Goal: Complete application form

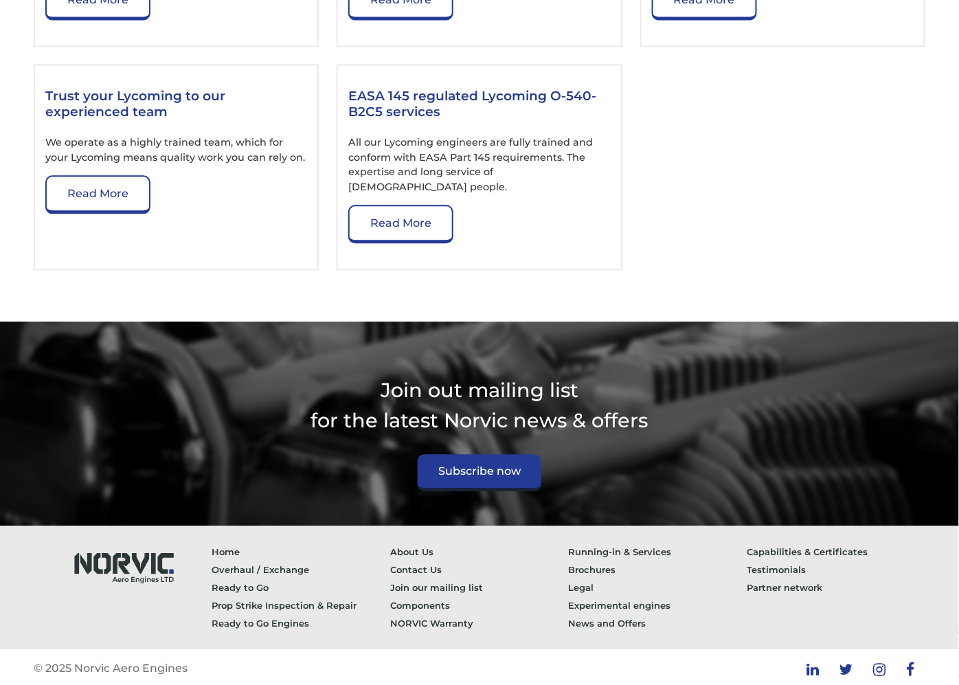
scroll to position [792, 0]
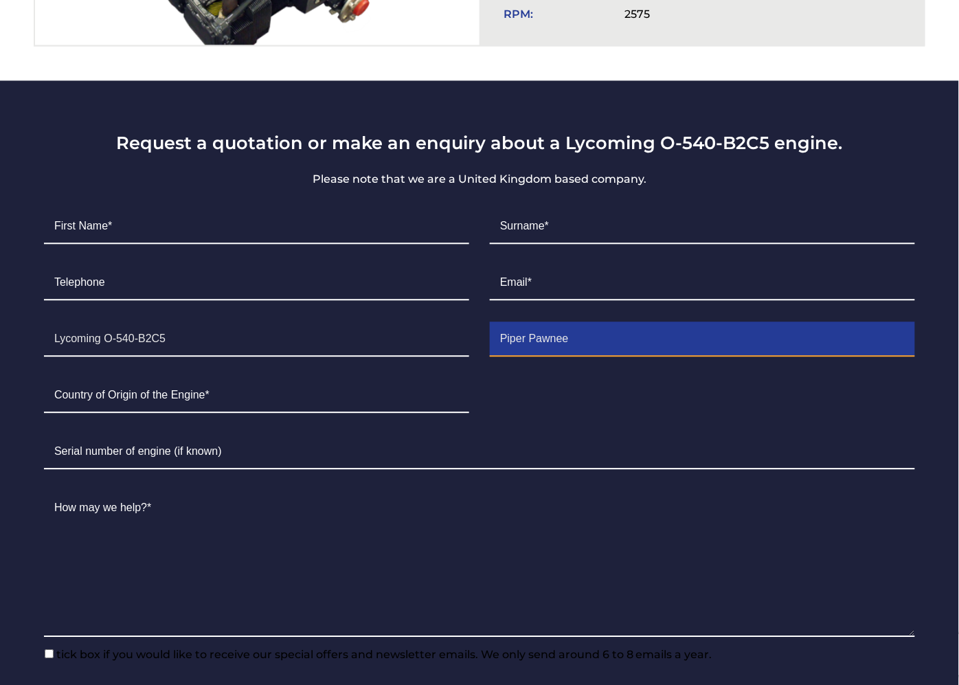
click at [702, 341] on input "Piper Pawnee" at bounding box center [702, 339] width 425 height 34
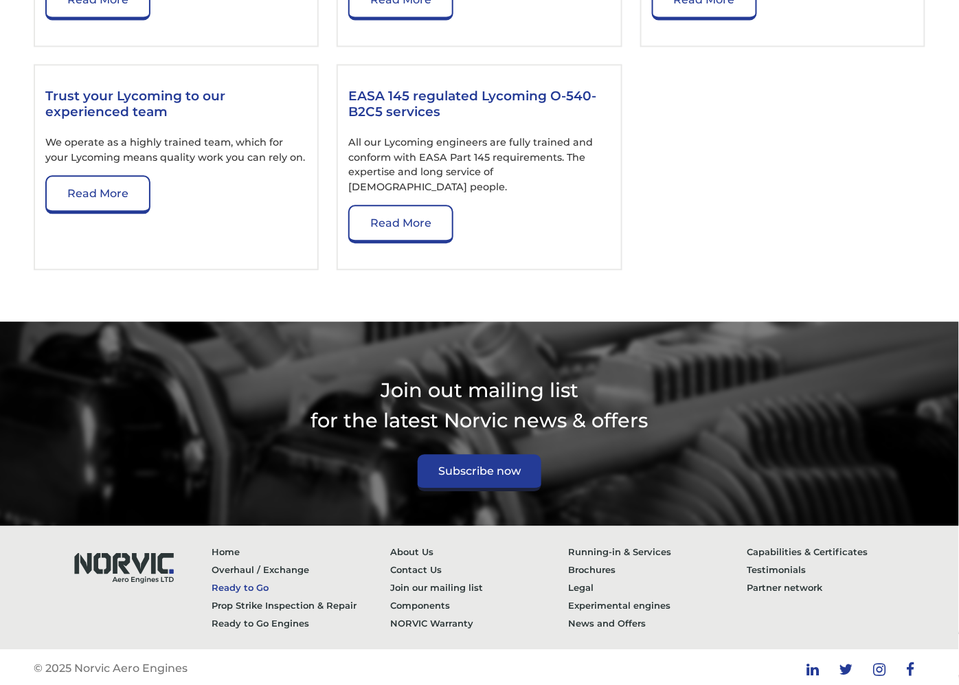
paste input "Piper Pawnee不陈"
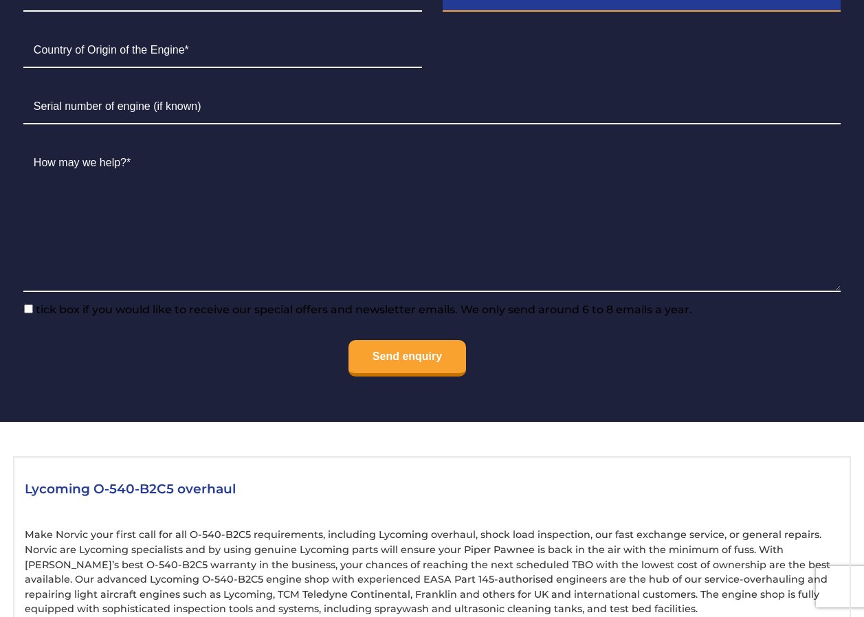
scroll to position [1095, 0]
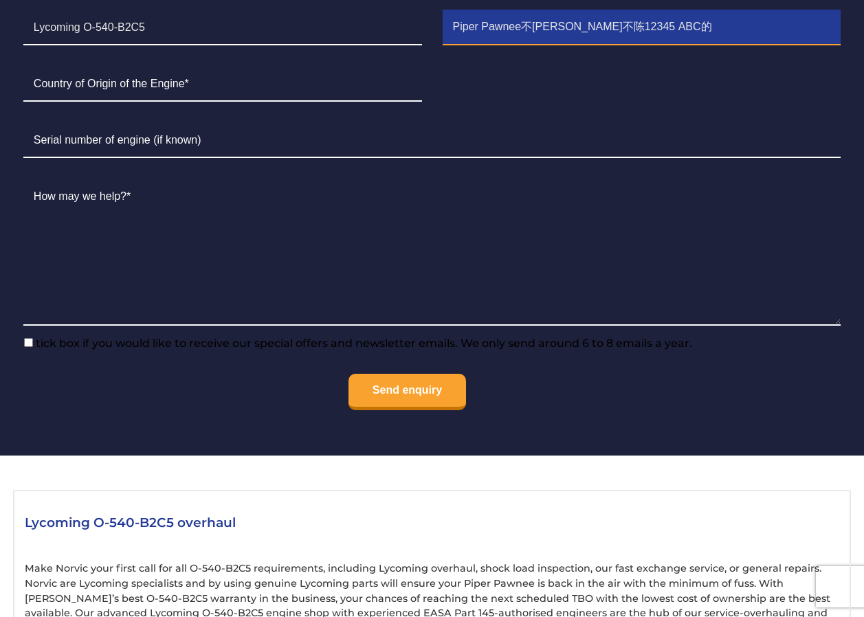
type input "Piper Pawnee不[PERSON_NAME]不陈12345 ABC的"
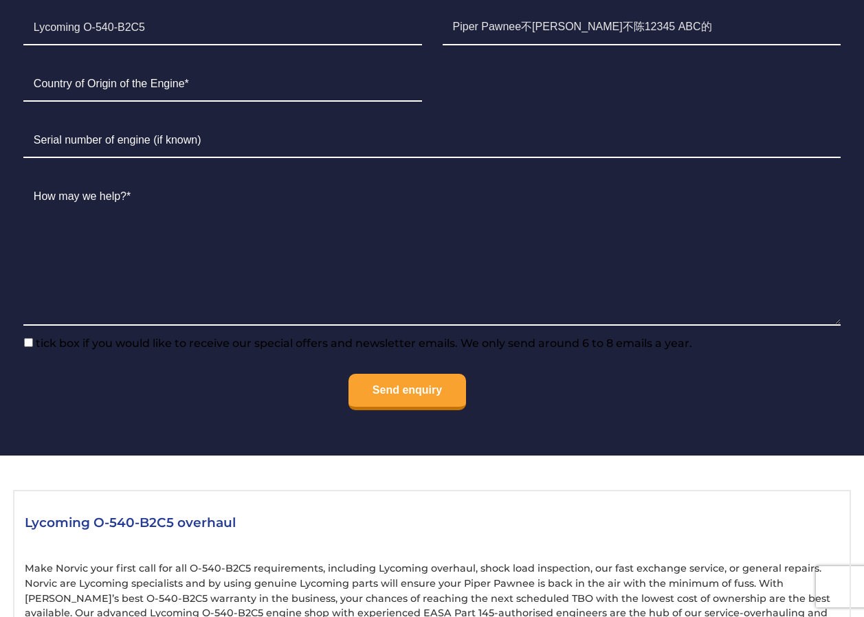
click at [28, 338] on input"] "tick box if you would like to receive our special offers and newsletter emails.…" at bounding box center [28, 342] width 9 height 9
checkbox input"] "true"
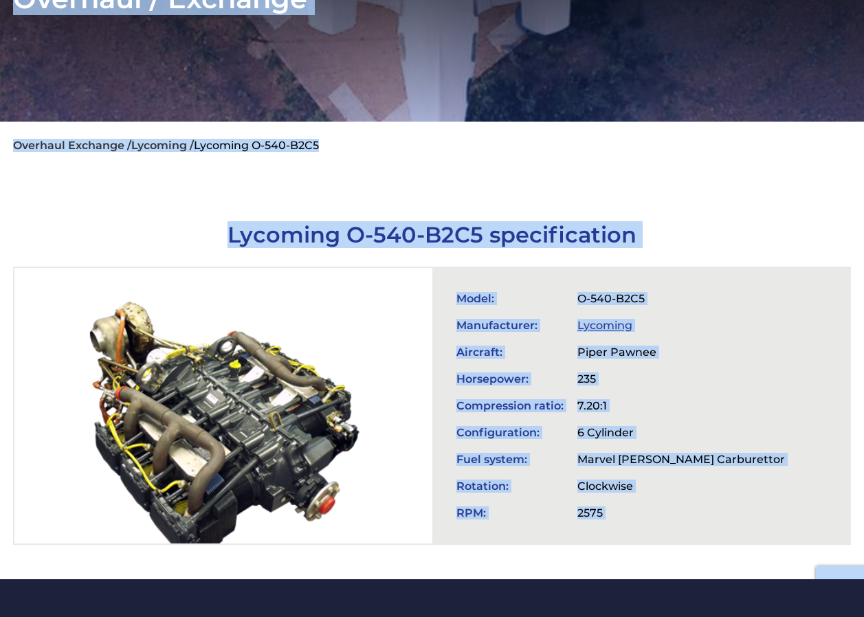
scroll to position [0, 0]
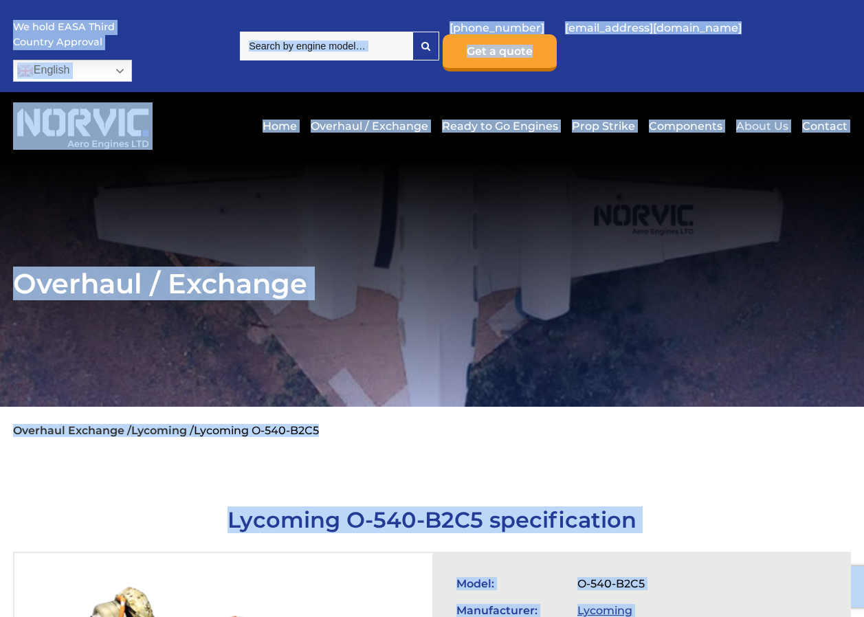
click at [732, 109] on link "About Us" at bounding box center [761, 126] width 59 height 34
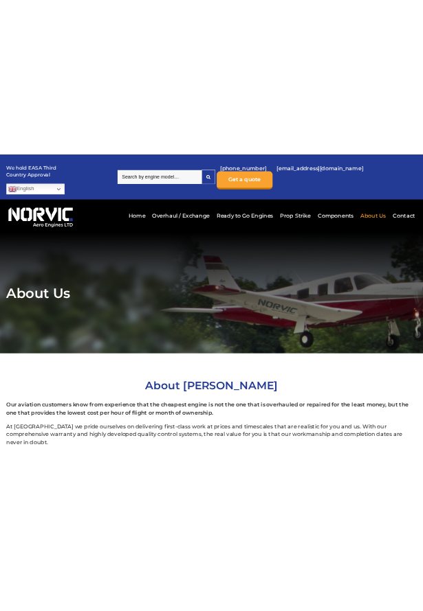
scroll to position [3570, 0]
